Goal: Information Seeking & Learning: Learn about a topic

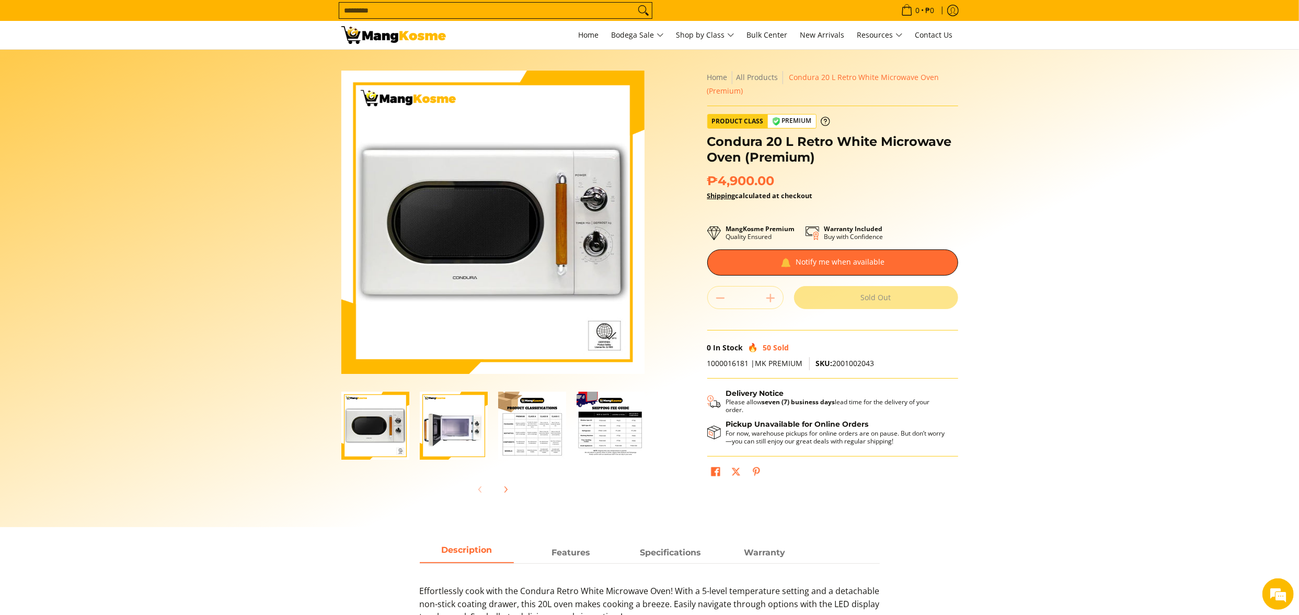
click at [1093, 214] on section "Skip to Main Content Enable zoom Disable zoom Enable zoom Disable zoom Enable z…" at bounding box center [649, 288] width 1299 height 477
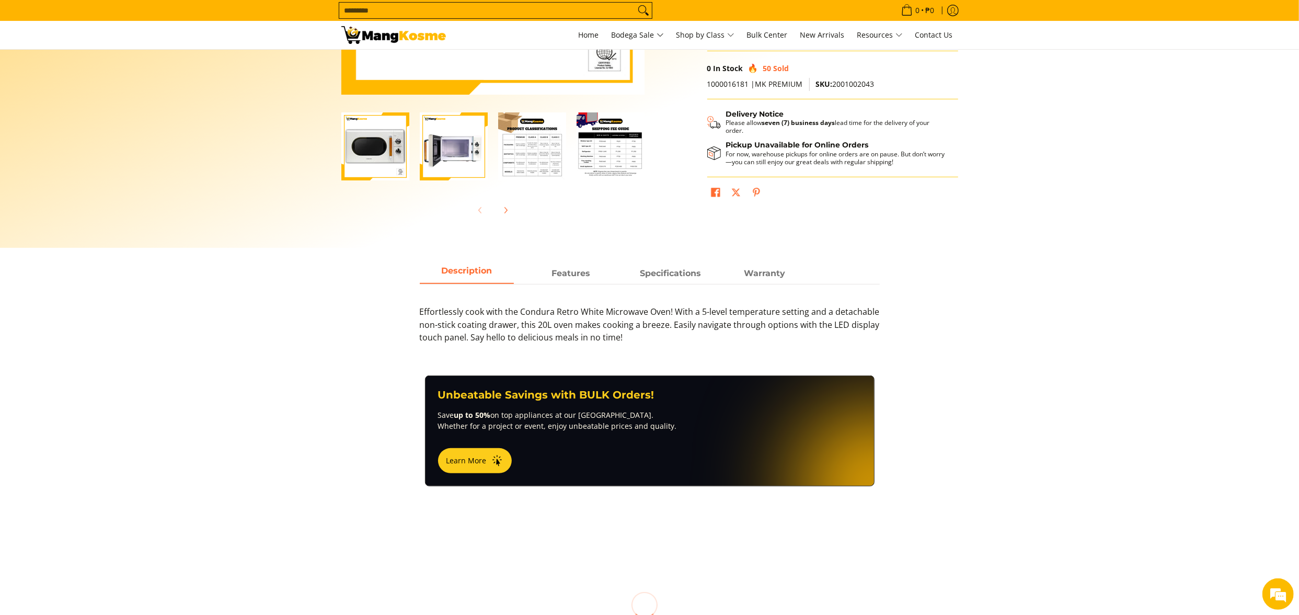
scroll to position [314, 0]
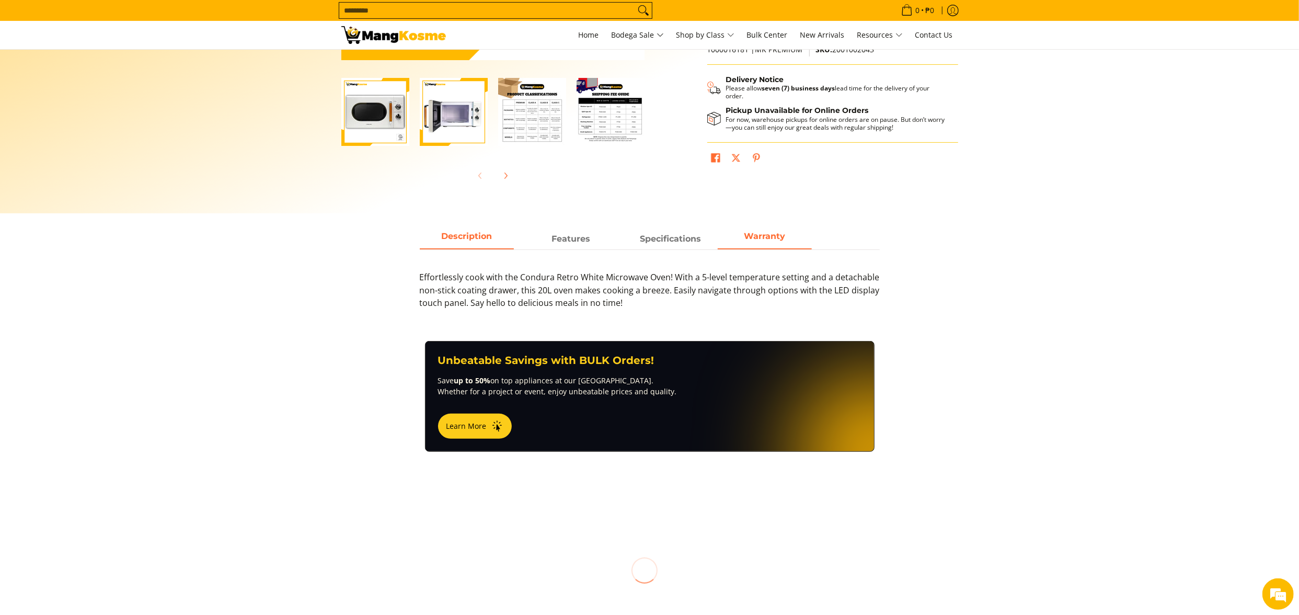
click at [755, 240] on span "Warranty" at bounding box center [764, 238] width 94 height 19
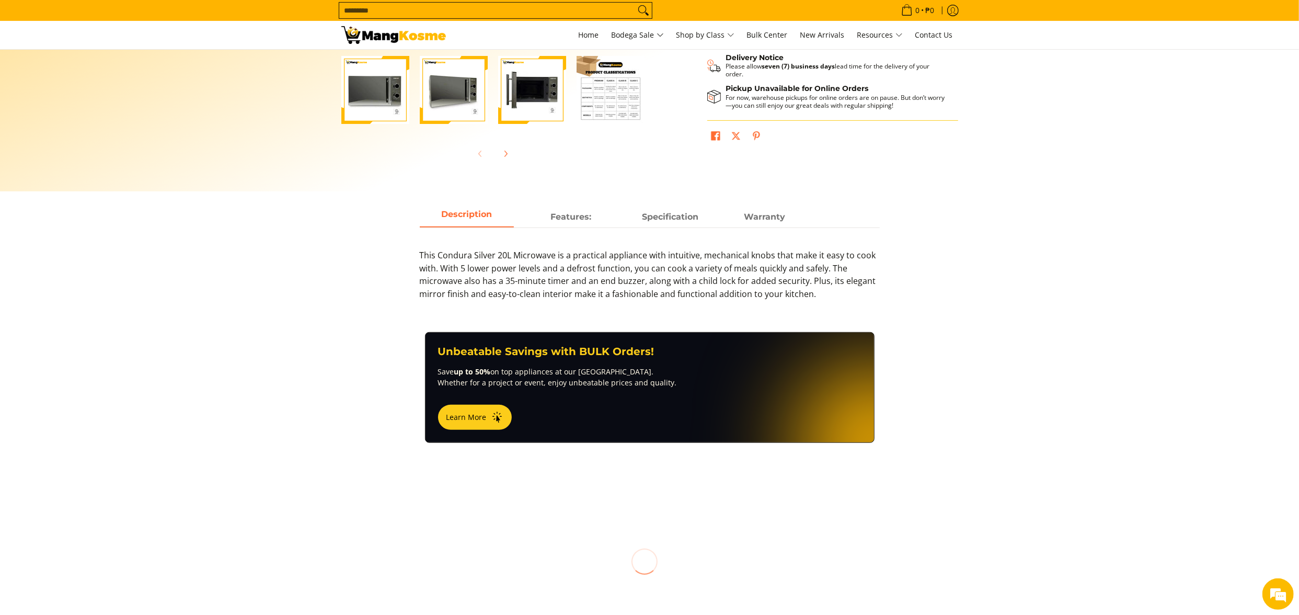
scroll to position [418, 0]
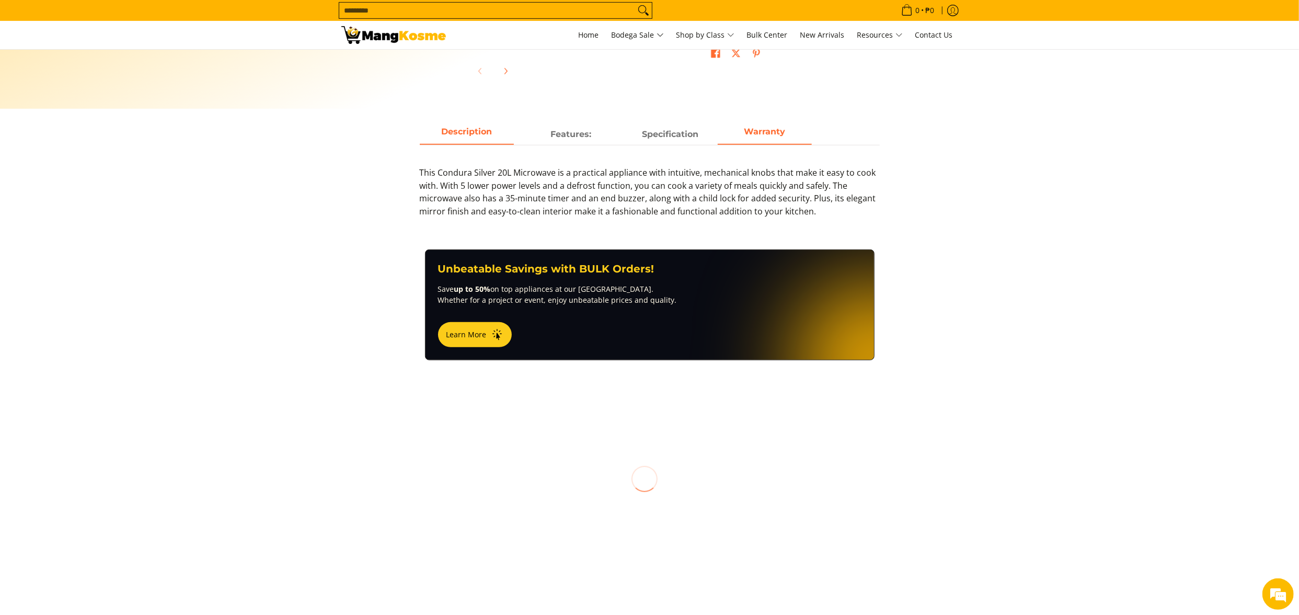
click at [772, 140] on span "Warranty" at bounding box center [764, 134] width 94 height 19
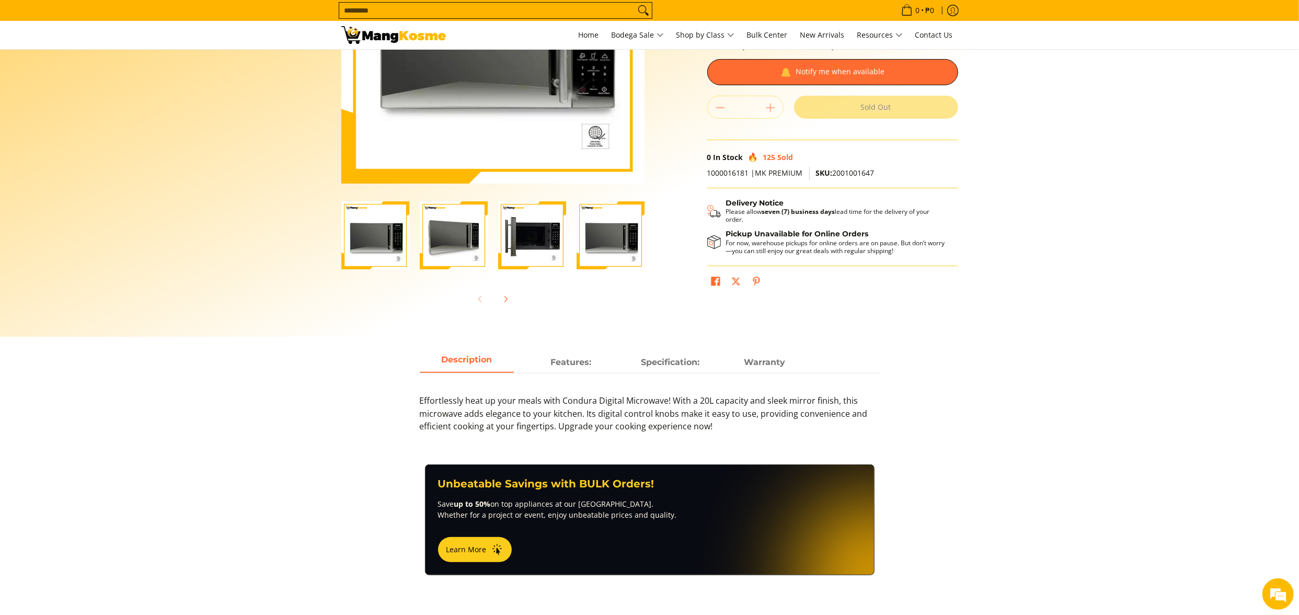
scroll to position [209, 0]
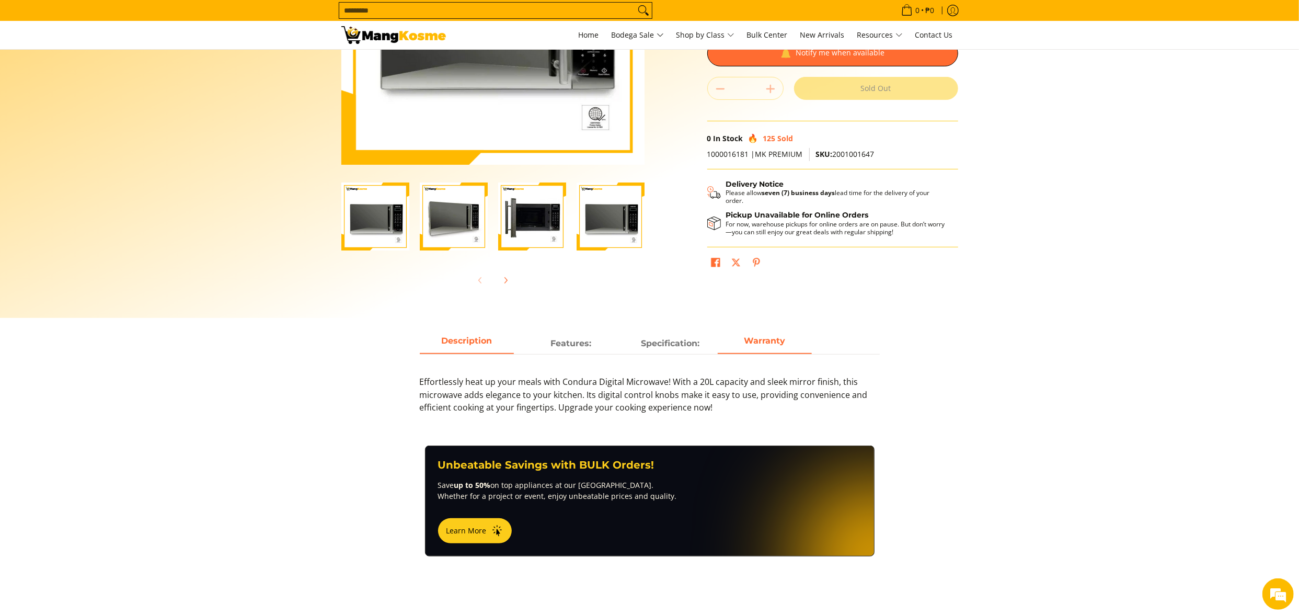
click at [764, 345] on strong "Warranty" at bounding box center [764, 340] width 41 height 10
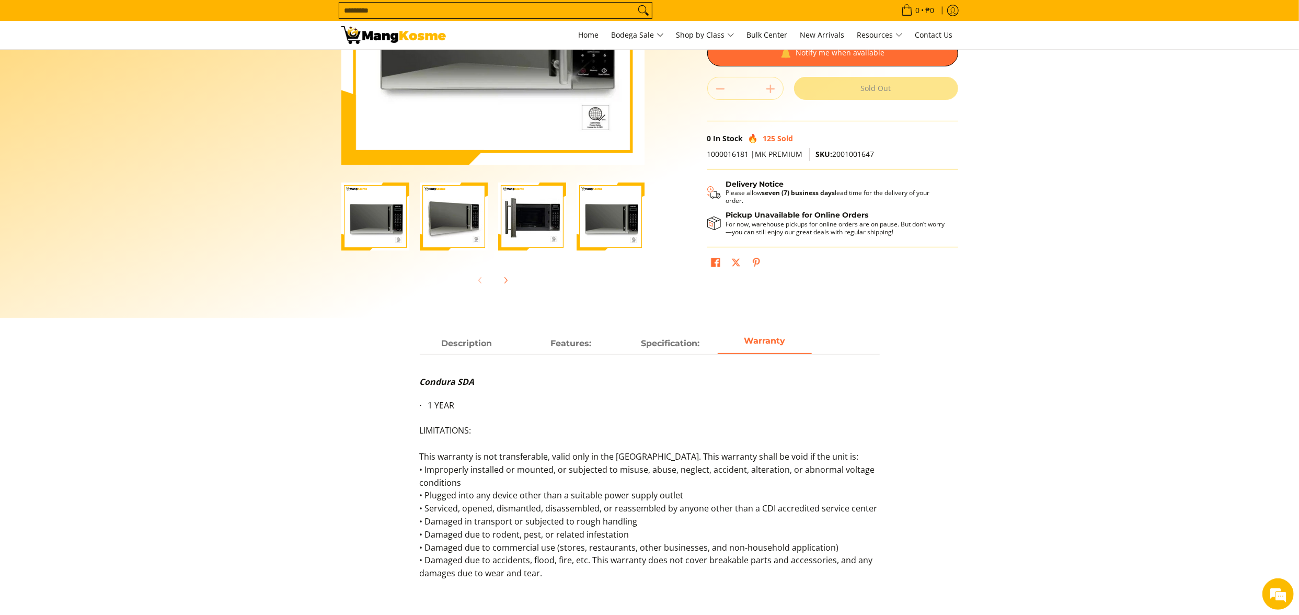
scroll to position [314, 0]
